Goal: Information Seeking & Learning: Learn about a topic

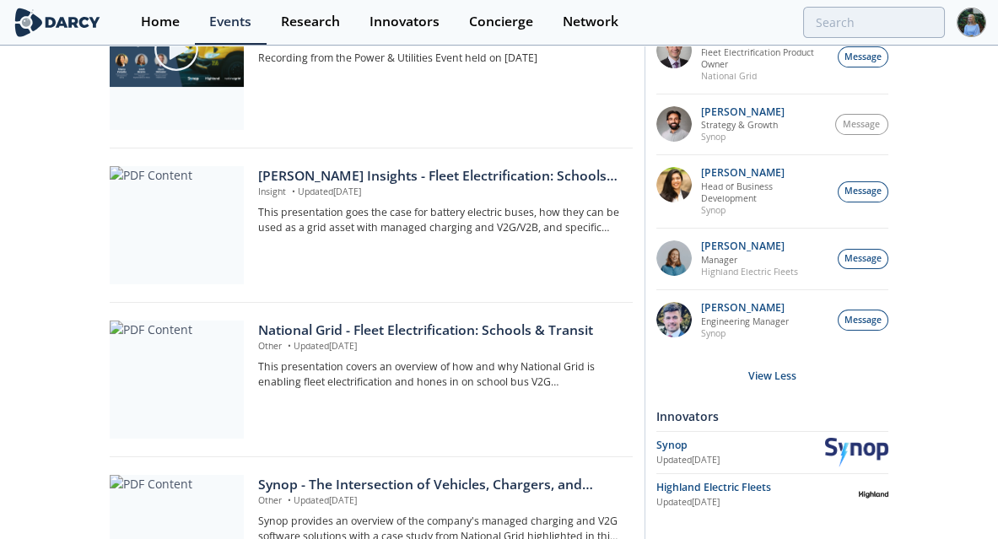
scroll to position [743, 0]
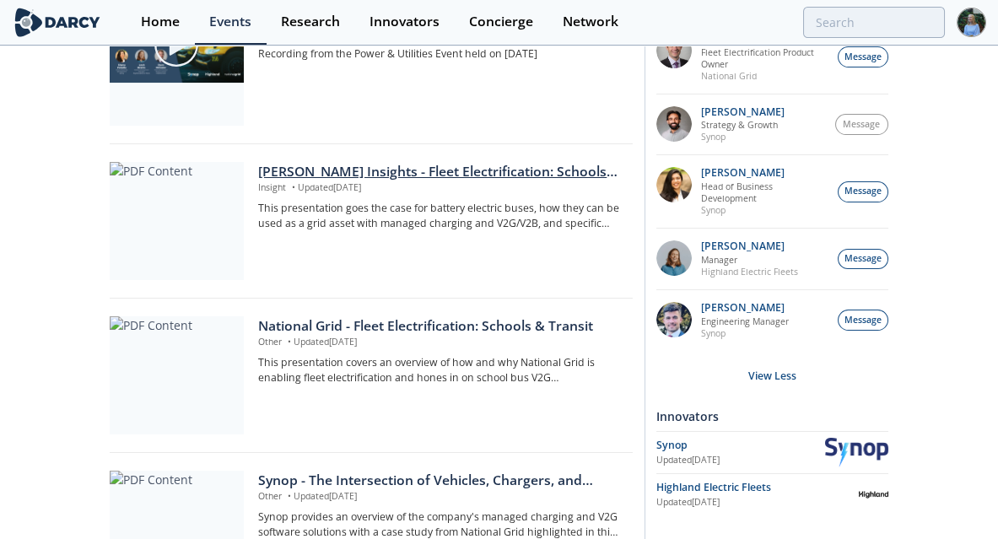
click at [434, 182] on div "[PERSON_NAME] Insights - Fleet Electrification: Schools and Transit Agencies" at bounding box center [439, 172] width 362 height 20
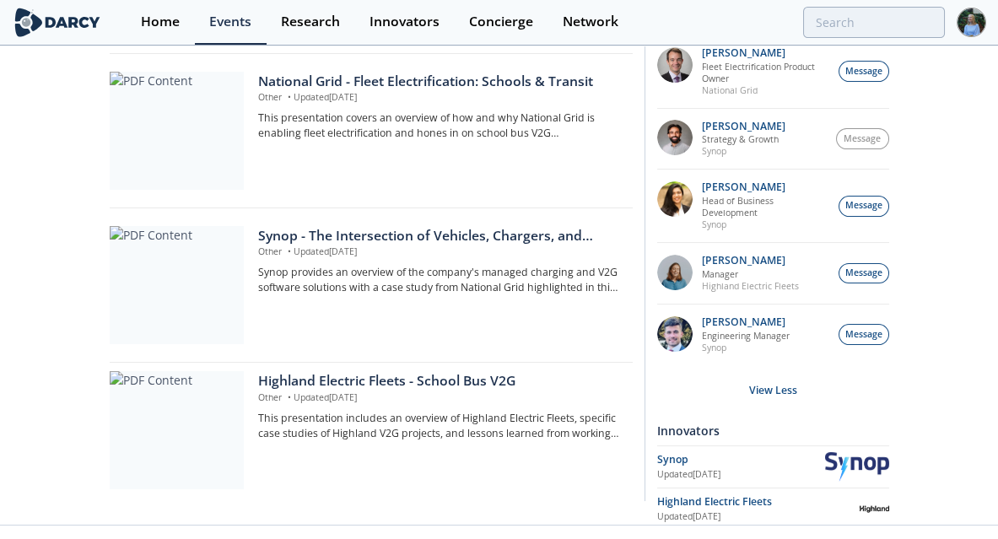
scroll to position [1013, 0]
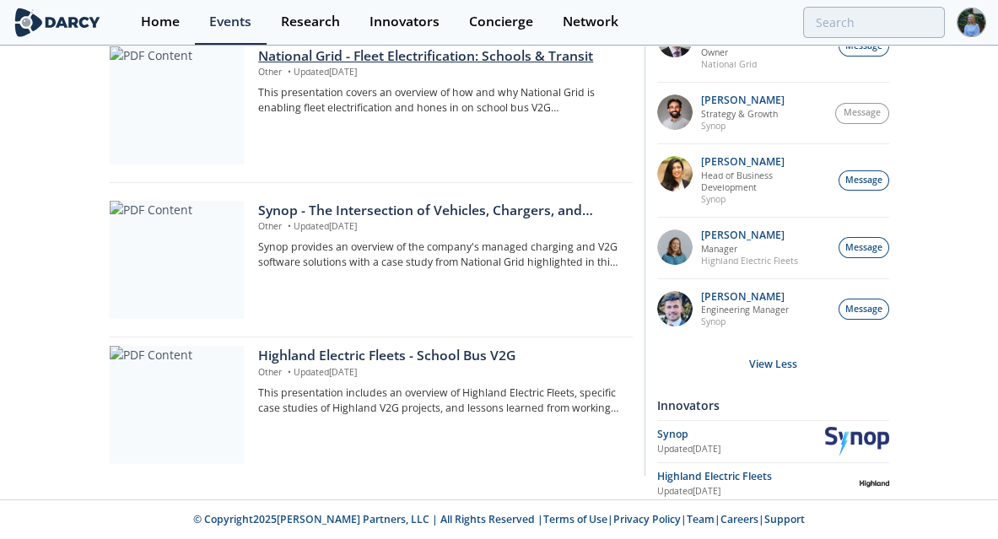
click at [426, 62] on div "National Grid - Fleet Electrification: Schools & Transit" at bounding box center [439, 56] width 362 height 20
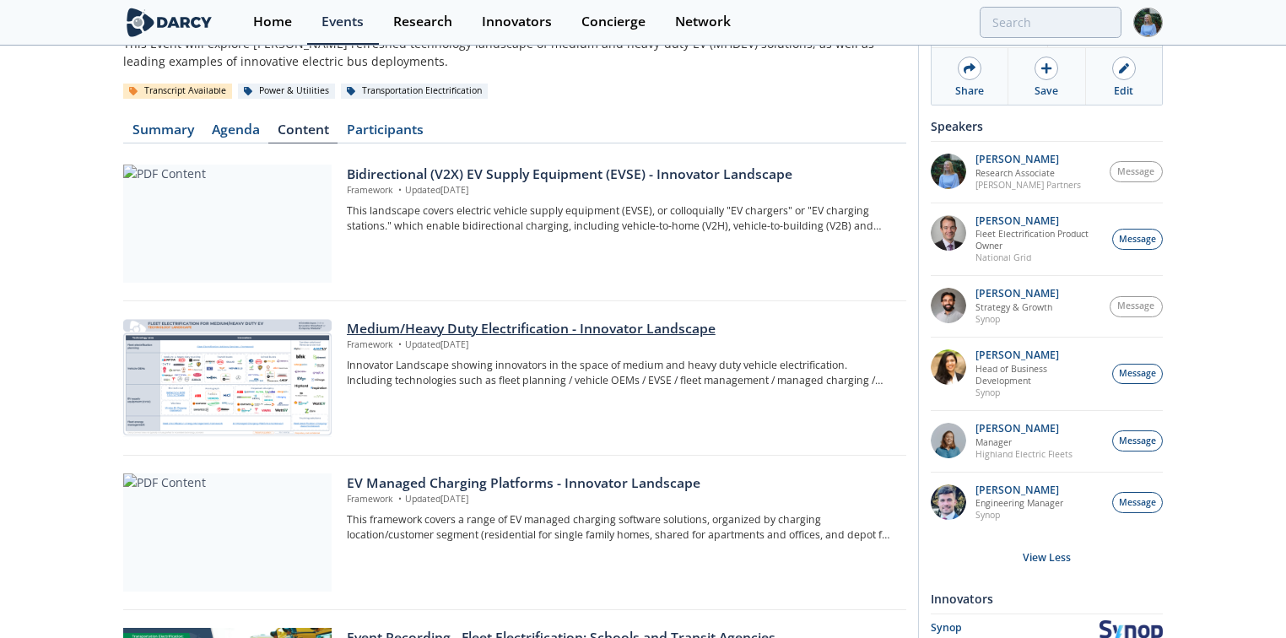
scroll to position [135, 0]
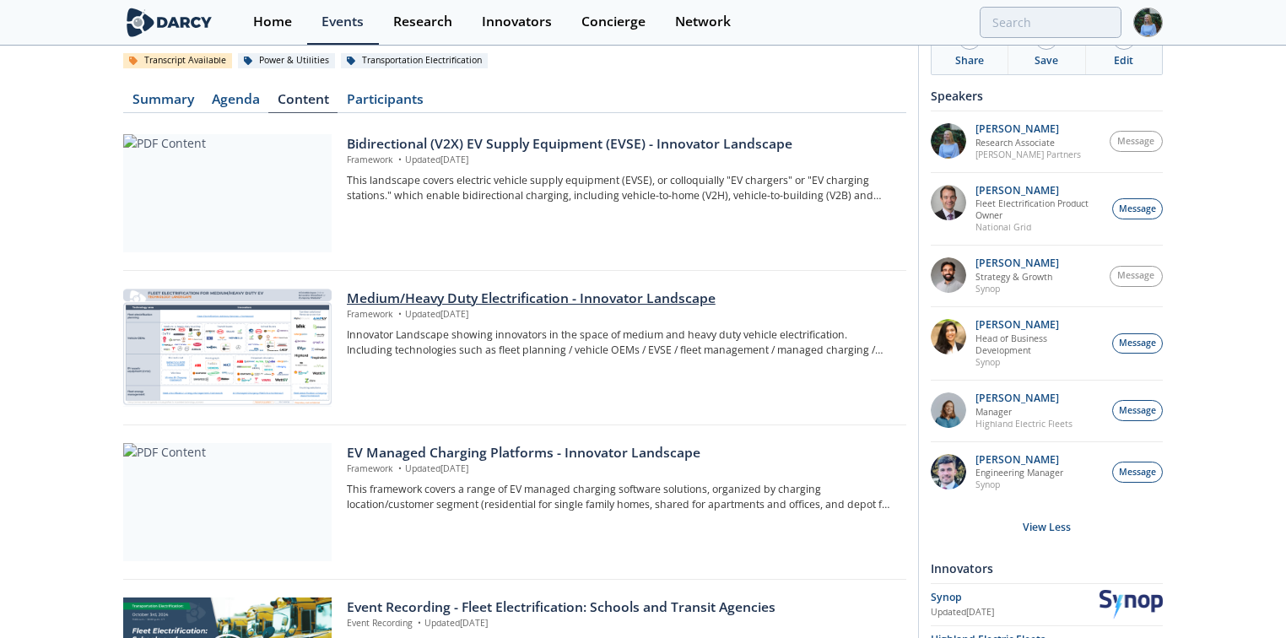
click at [663, 289] on div "Medium/Heavy Duty Electrification - Innovator Landscape" at bounding box center [621, 299] width 548 height 20
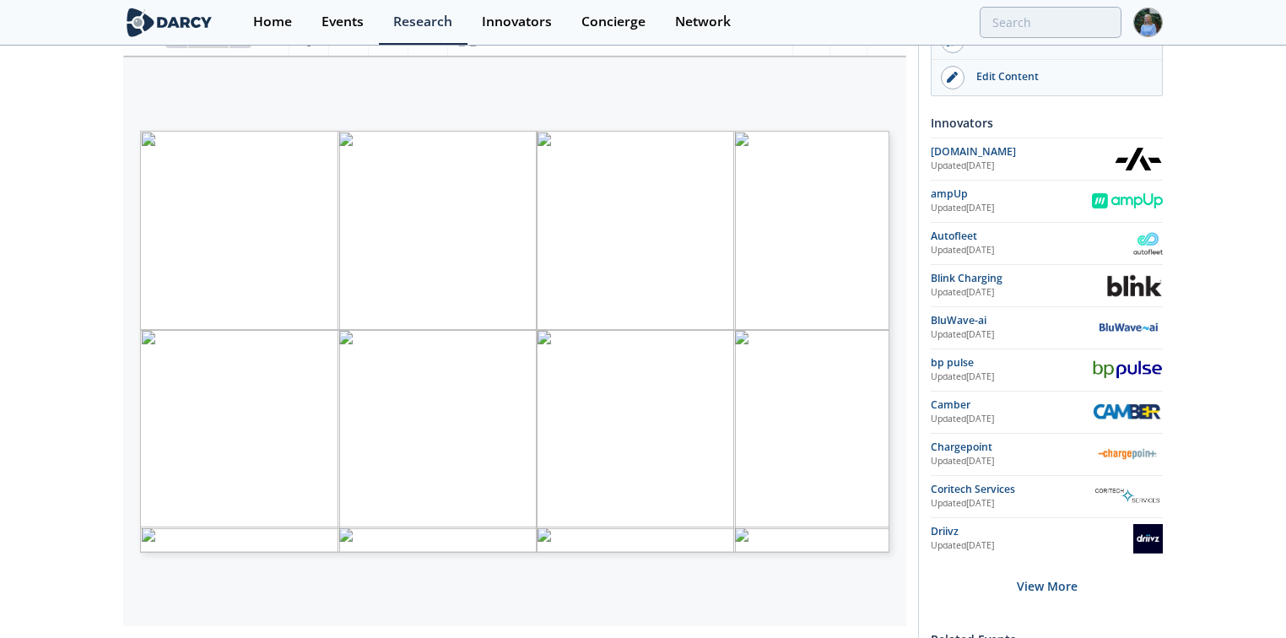
scroll to position [270, 0]
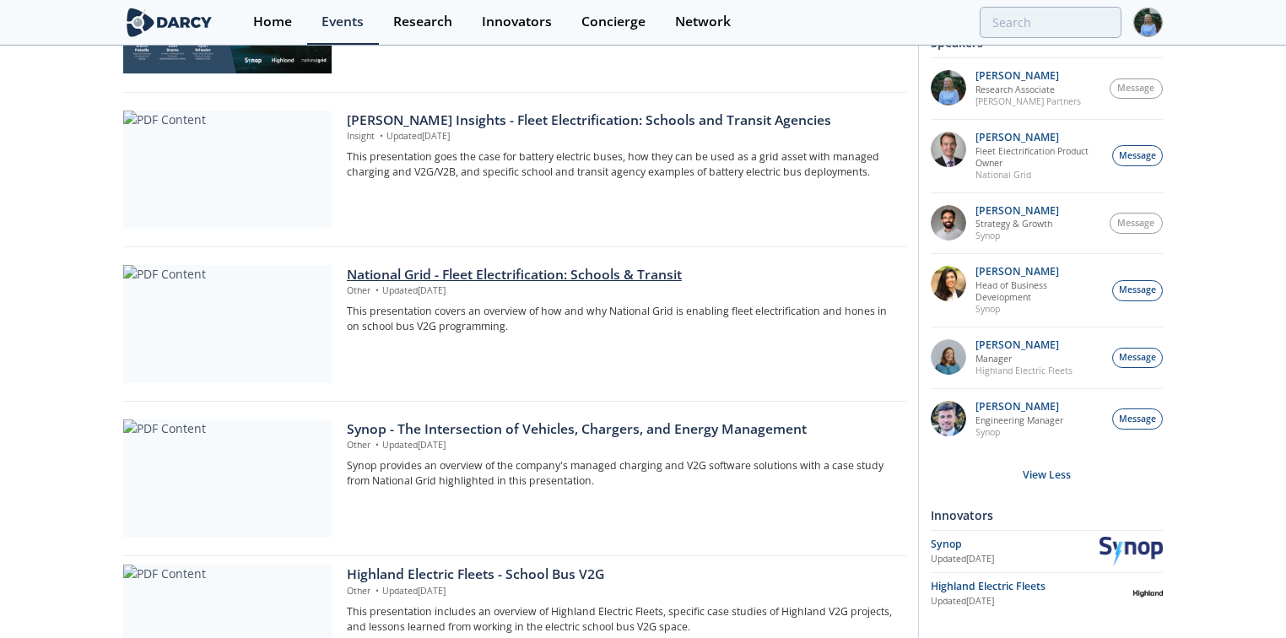
scroll to position [810, 0]
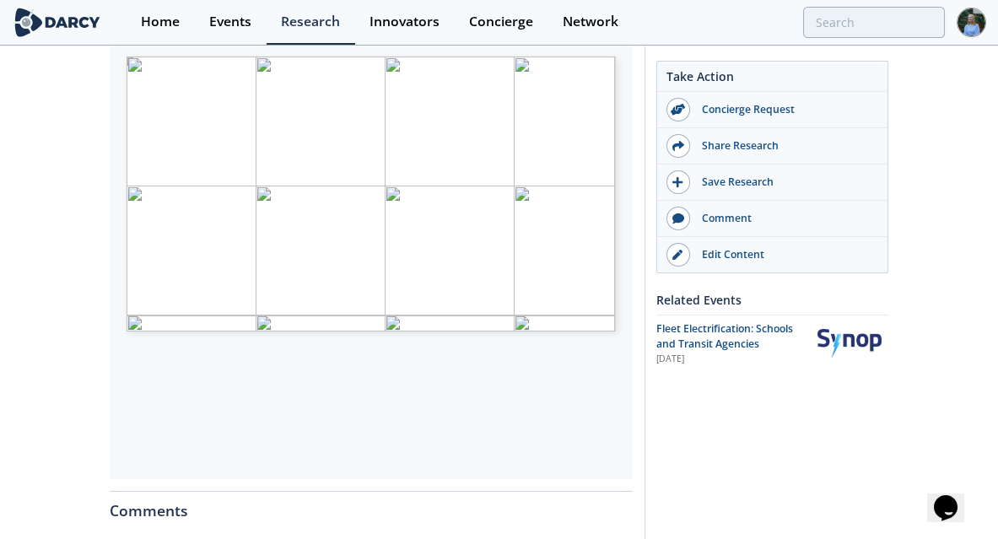
scroll to position [338, 0]
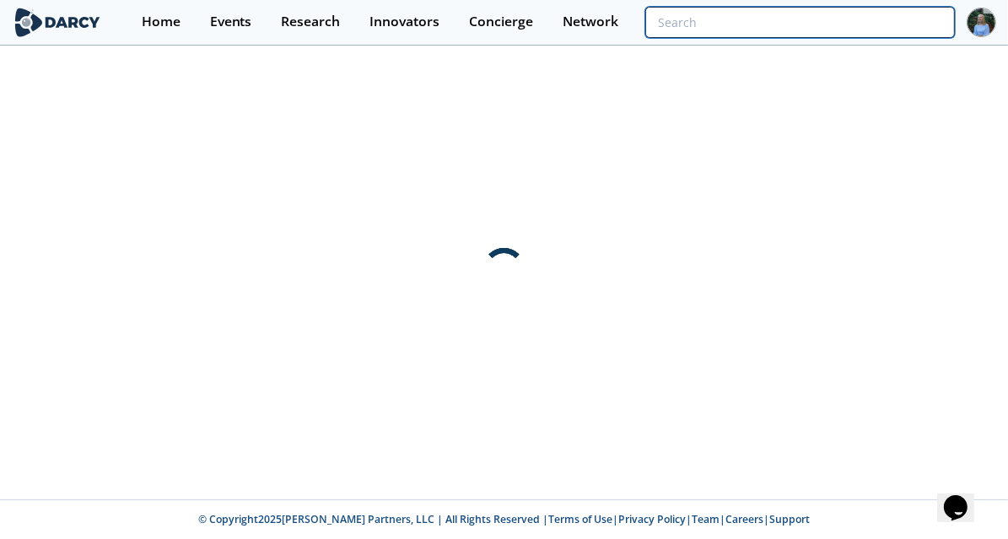
click at [878, 25] on input "search" at bounding box center [801, 22] width 310 height 31
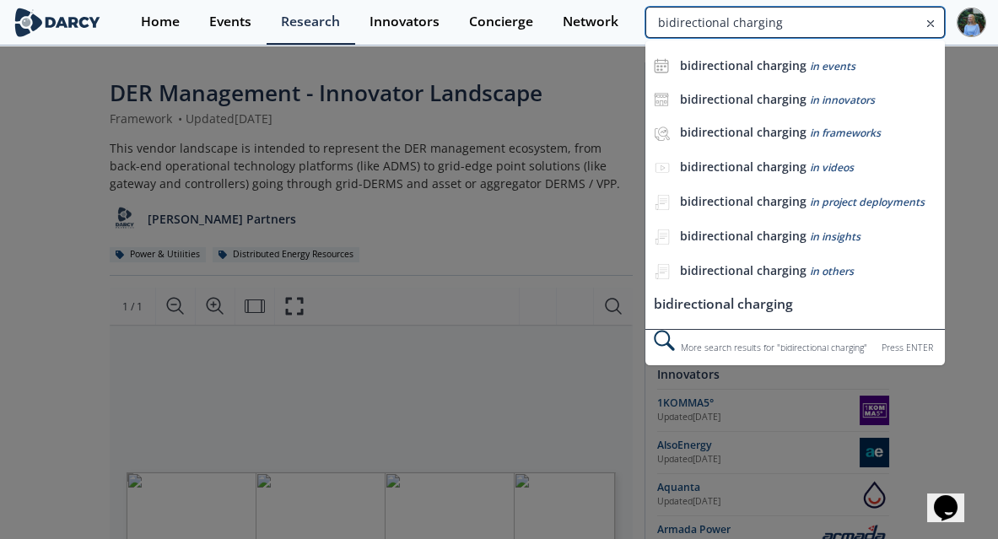
type input "bidirectional charging"
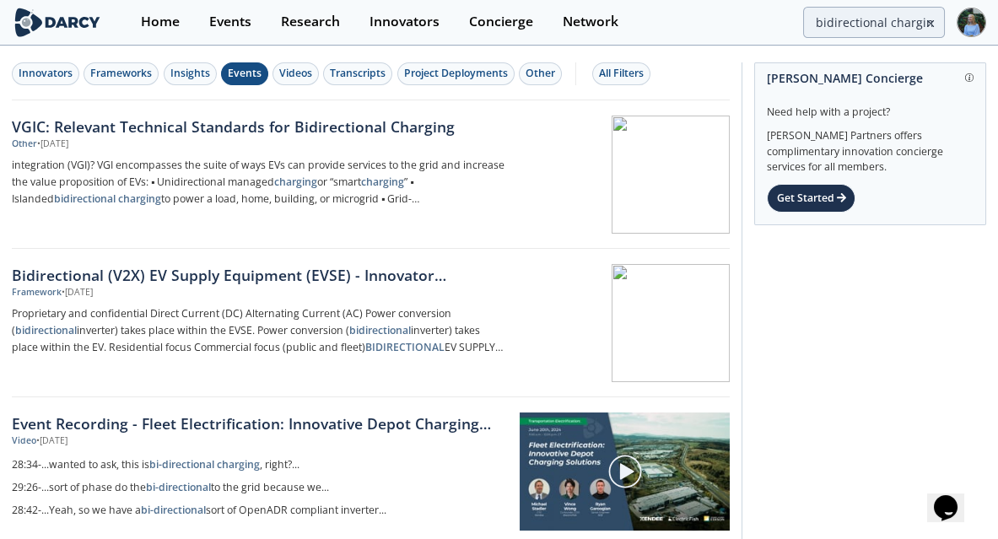
click at [248, 69] on div "Events" at bounding box center [245, 73] width 34 height 15
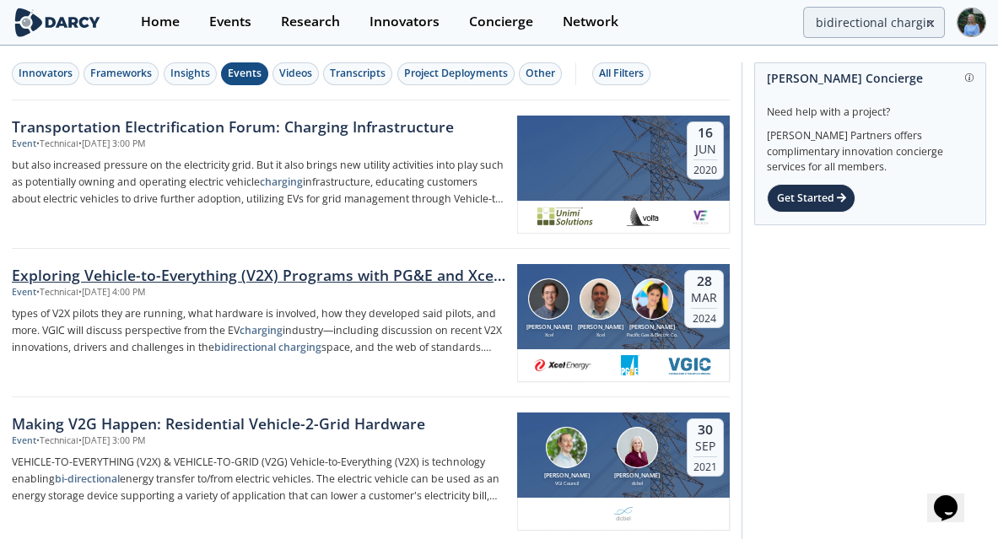
click at [380, 281] on div "Exploring Vehicle-to-Everything (V2X) Programs with PG&E and Xcel Energy" at bounding box center [259, 275] width 494 height 22
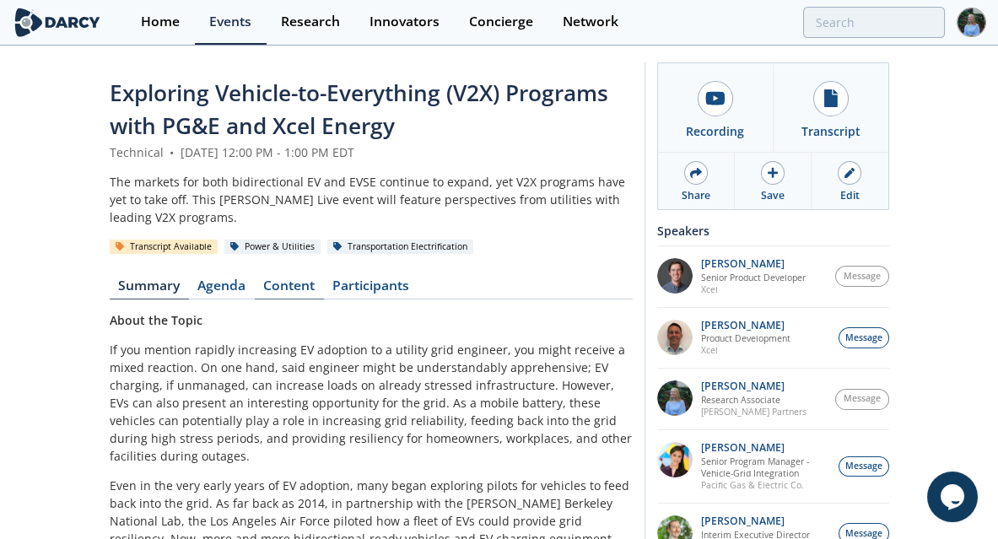
click at [296, 287] on link "Content" at bounding box center [289, 289] width 69 height 20
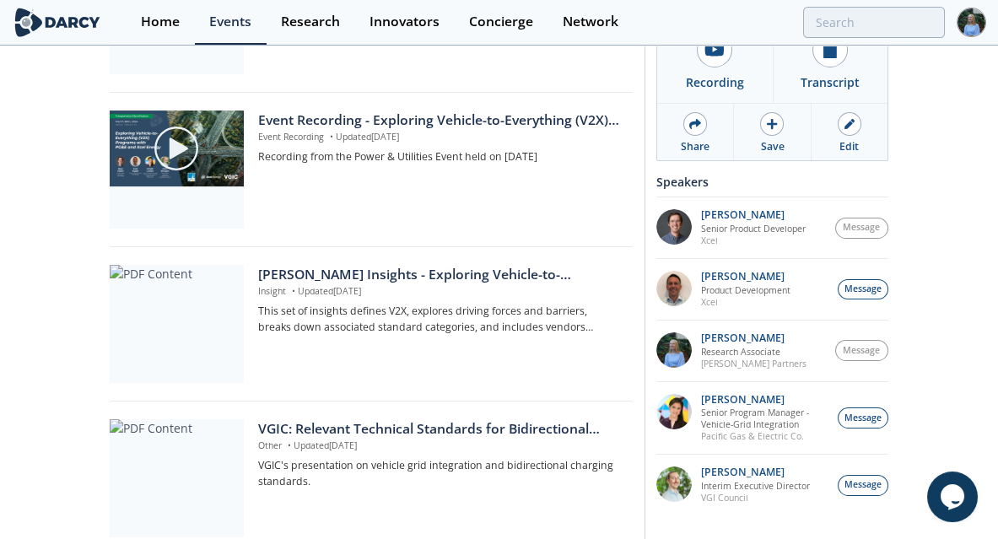
scroll to position [675, 0]
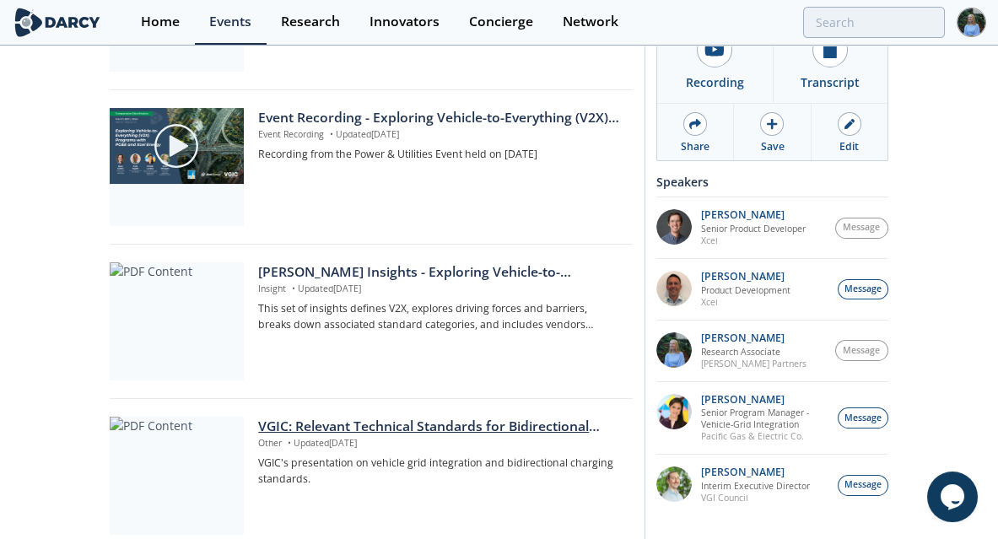
click at [399, 423] on div "VGIC: Relevant Technical Standards for Bidirectional Charging" at bounding box center [439, 427] width 362 height 20
click at [444, 267] on div "Darcy Insights - Exploring Vehicle-to-Everything (V2X) Programs" at bounding box center [439, 272] width 362 height 20
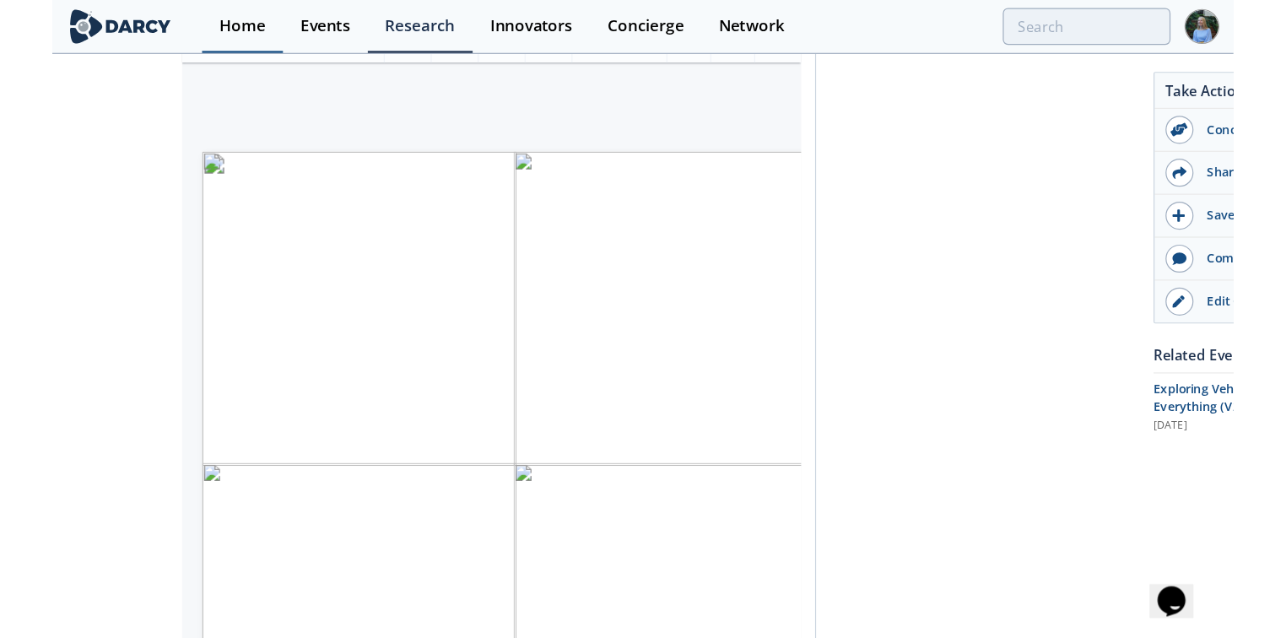
scroll to position [267, 0]
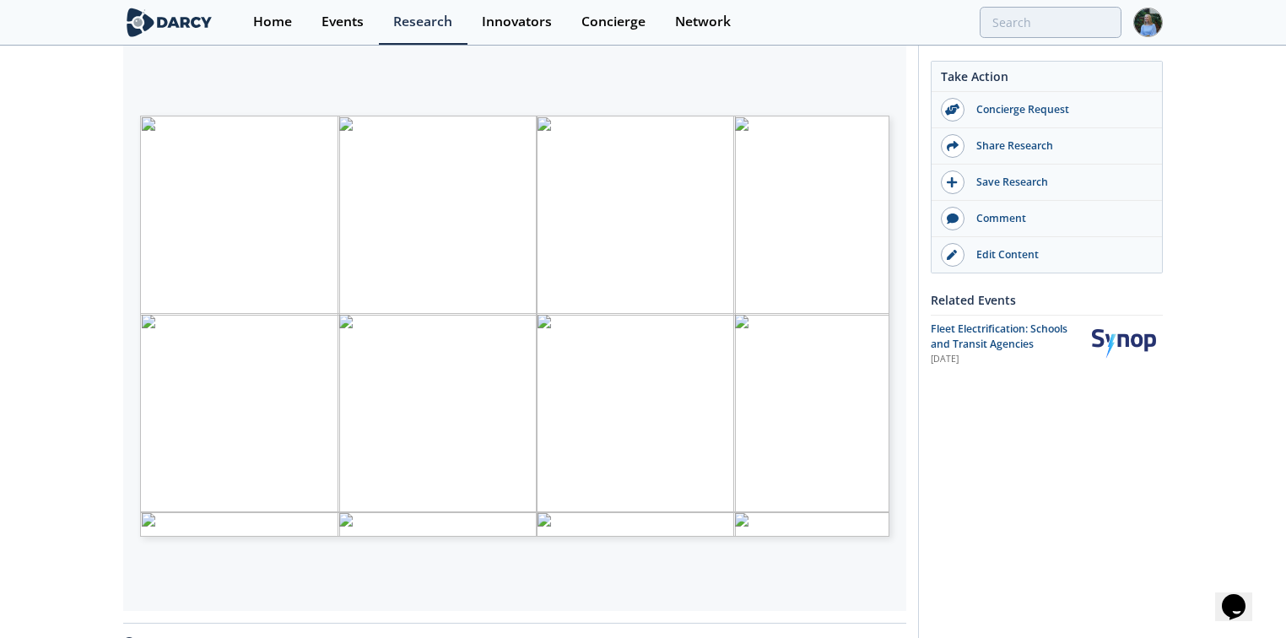
scroll to position [270, 0]
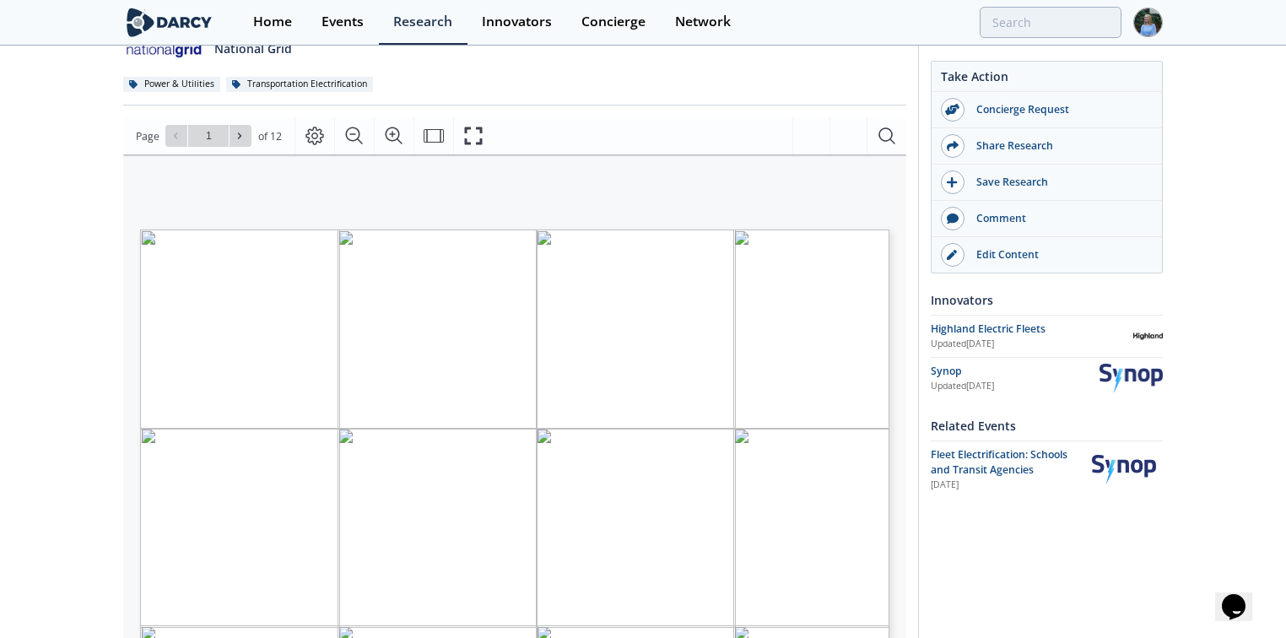
scroll to position [270, 0]
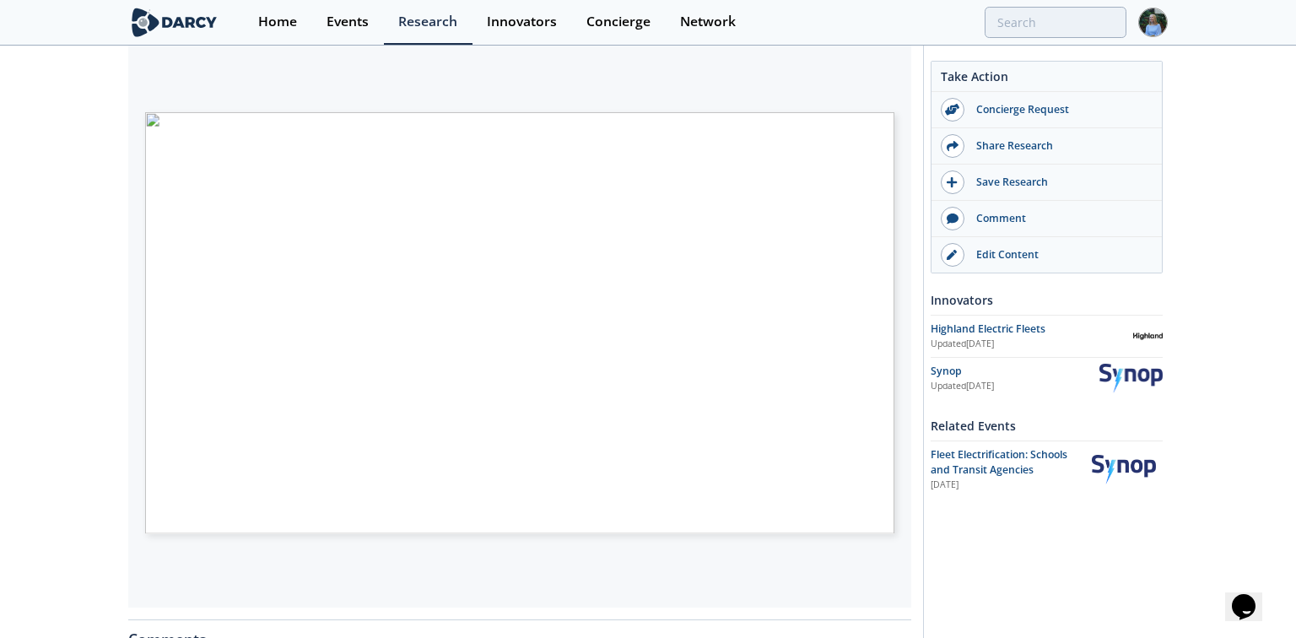
type input "3"
type input "4"
type input "6"
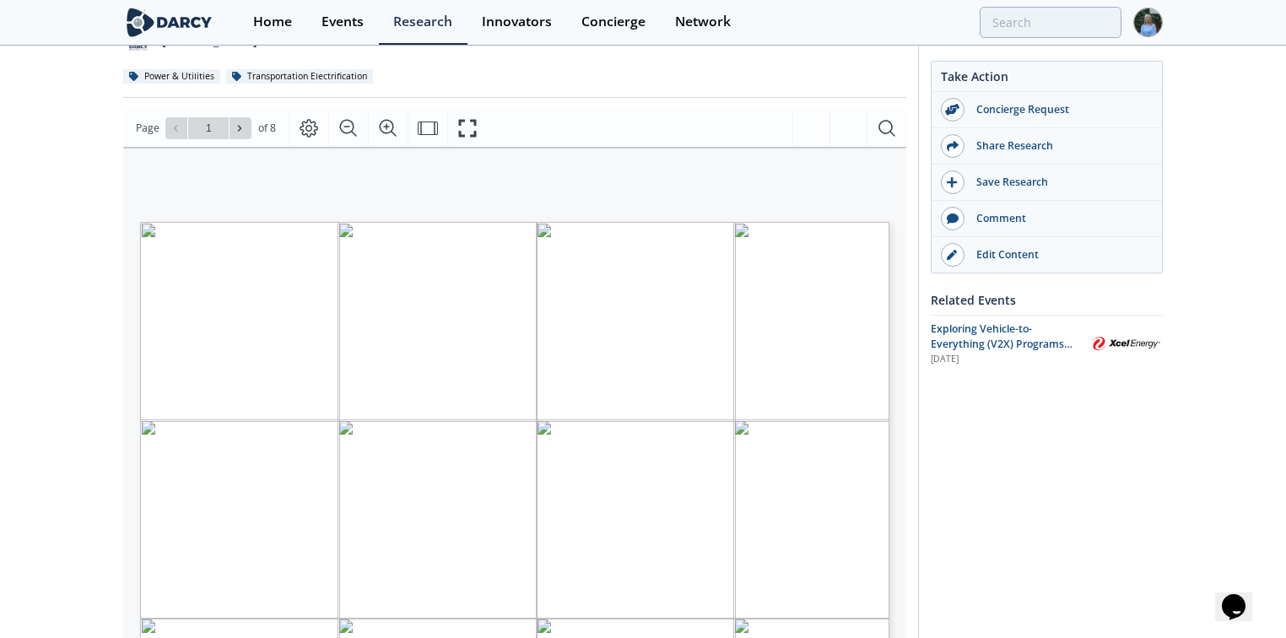
scroll to position [270, 0]
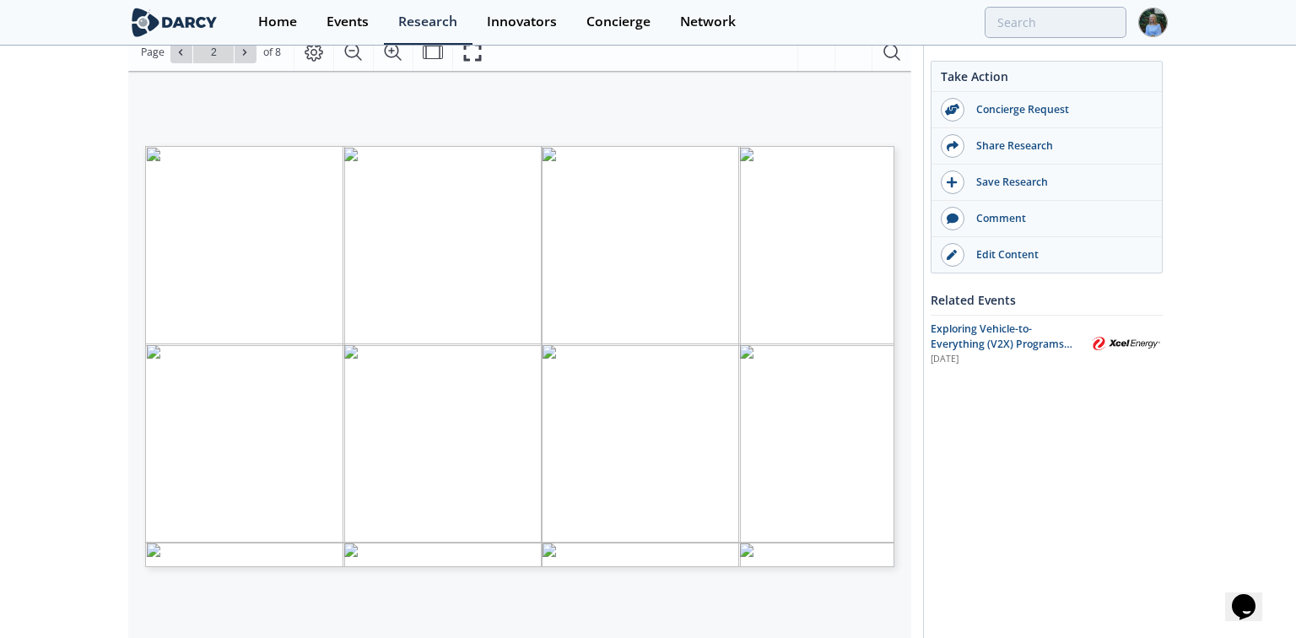
type input "1"
